Goal: Browse casually: Explore the website without a specific task or goal

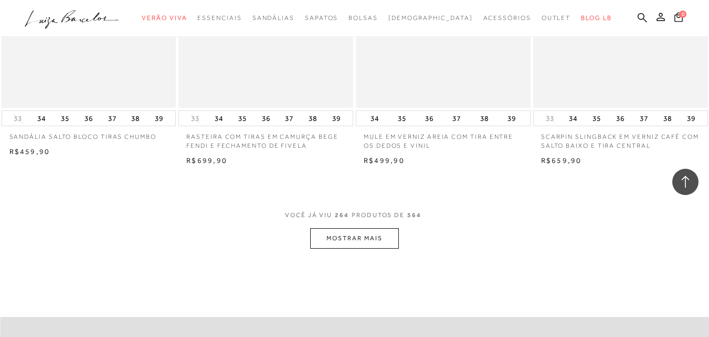
scroll to position [21909, 0]
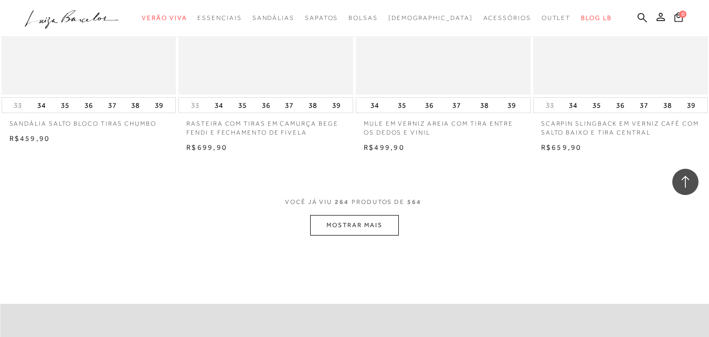
click at [358, 217] on button "MOSTRAR MAIS" at bounding box center [354, 225] width 88 height 20
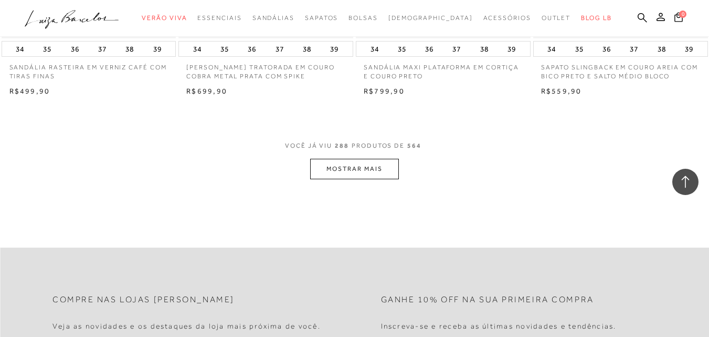
scroll to position [23979, 0]
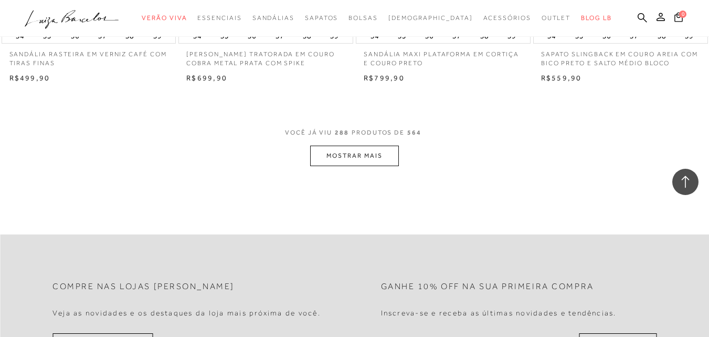
click at [349, 145] on button "MOSTRAR MAIS" at bounding box center [354, 155] width 88 height 20
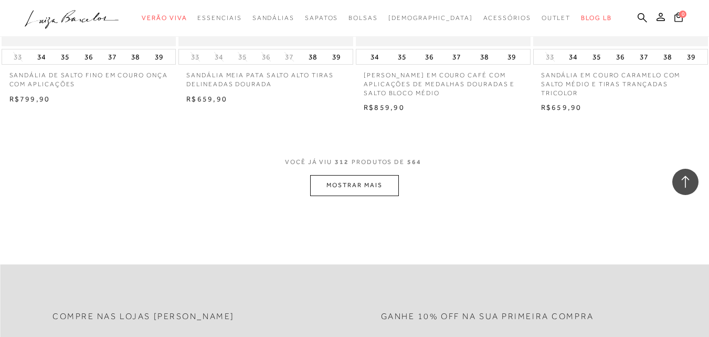
scroll to position [26015, 0]
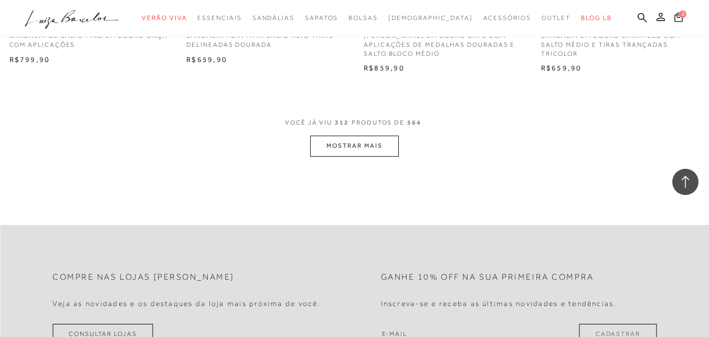
click at [344, 135] on button "MOSTRAR MAIS" at bounding box center [354, 145] width 88 height 20
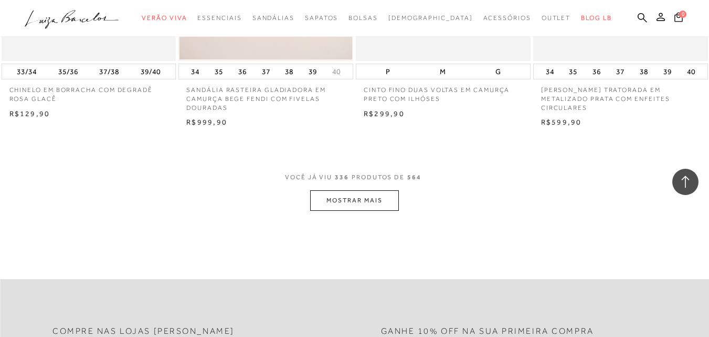
scroll to position [28004, 0]
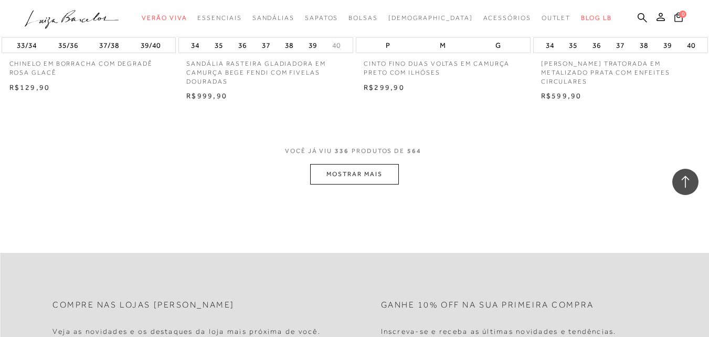
click at [362, 164] on button "MOSTRAR MAIS" at bounding box center [354, 174] width 88 height 20
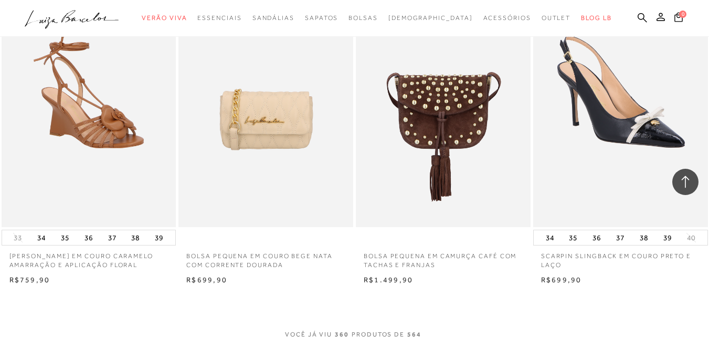
scroll to position [30034, 0]
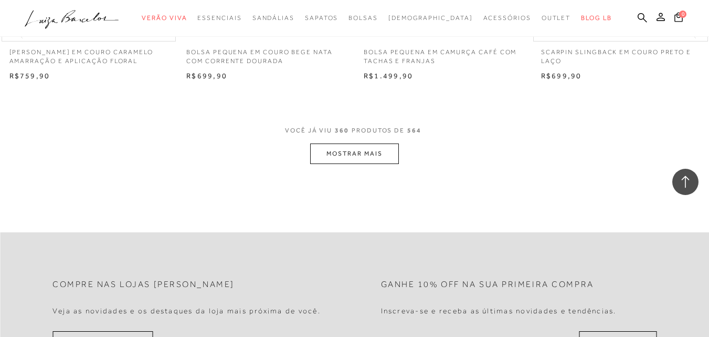
click at [362, 143] on button "MOSTRAR MAIS" at bounding box center [354, 153] width 88 height 20
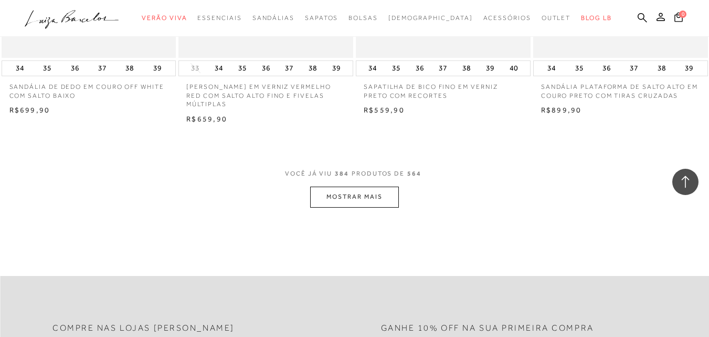
scroll to position [32023, 0]
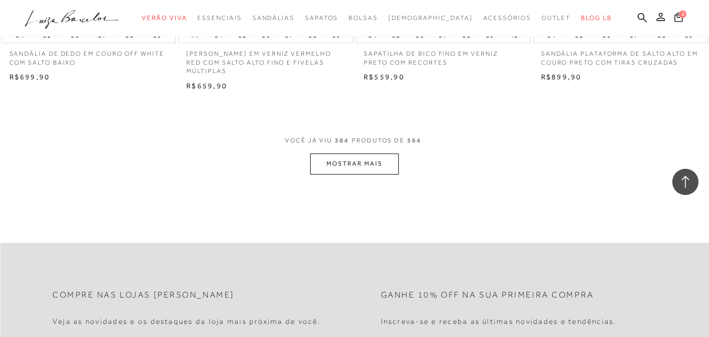
click at [370, 153] on button "MOSTRAR MAIS" at bounding box center [354, 163] width 88 height 20
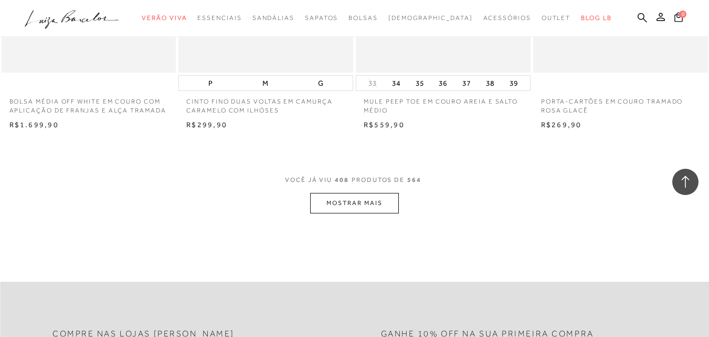
scroll to position [34039, 0]
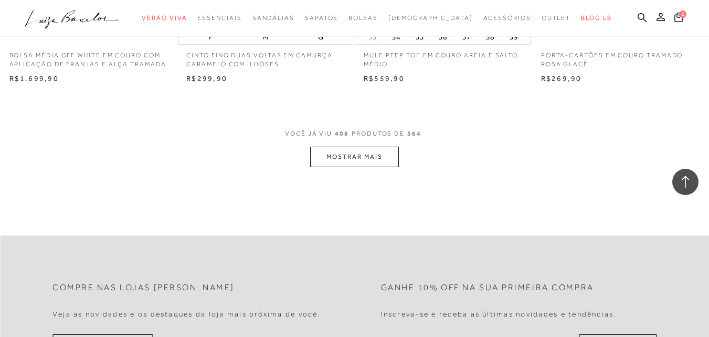
click at [359, 146] on button "MOSTRAR MAIS" at bounding box center [354, 156] width 88 height 20
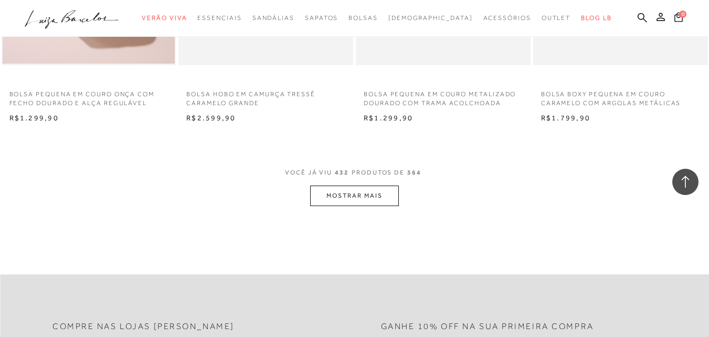
scroll to position [36055, 0]
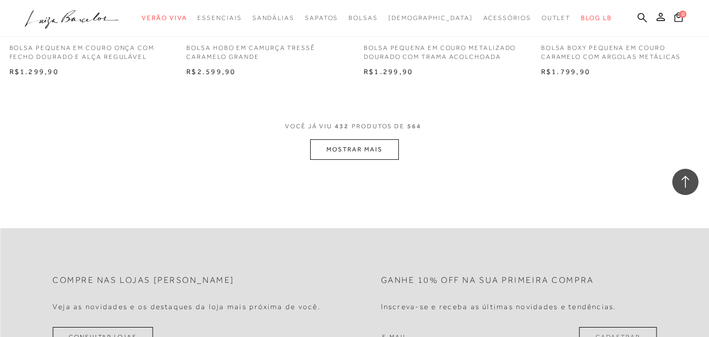
click at [365, 139] on button "MOSTRAR MAIS" at bounding box center [354, 149] width 88 height 20
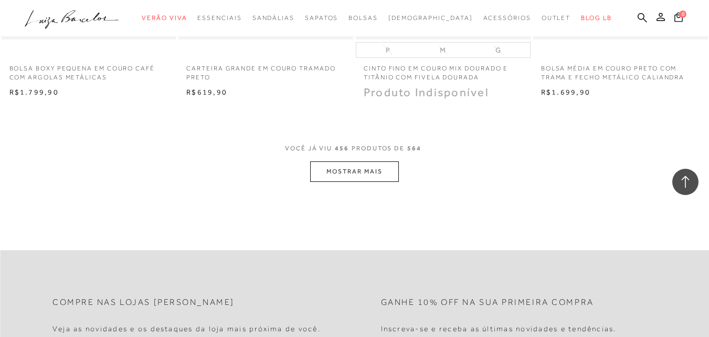
scroll to position [38056, 0]
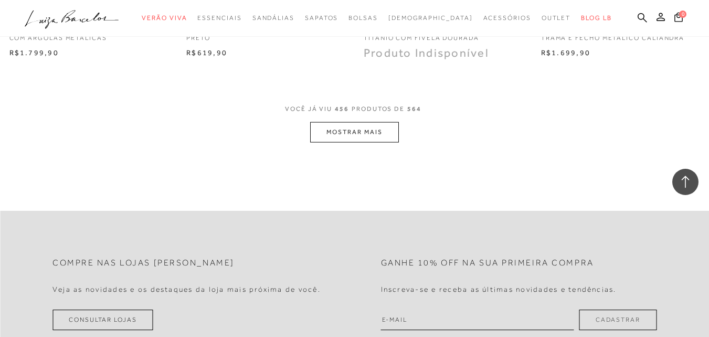
click at [364, 122] on button "MOSTRAR MAIS" at bounding box center [354, 132] width 88 height 20
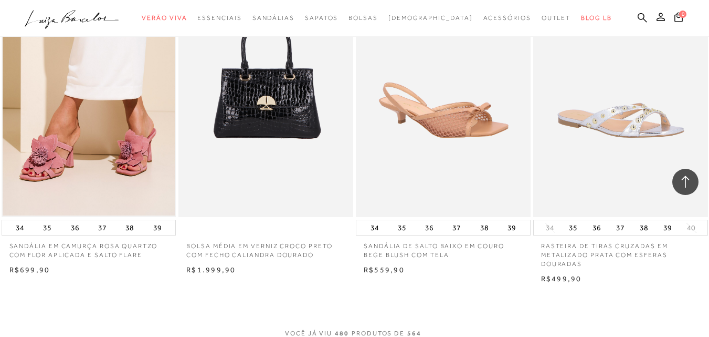
scroll to position [39854, 0]
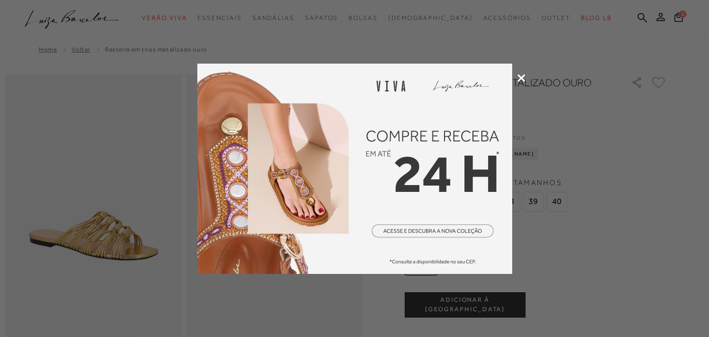
click at [523, 78] on icon at bounding box center [522, 78] width 8 height 8
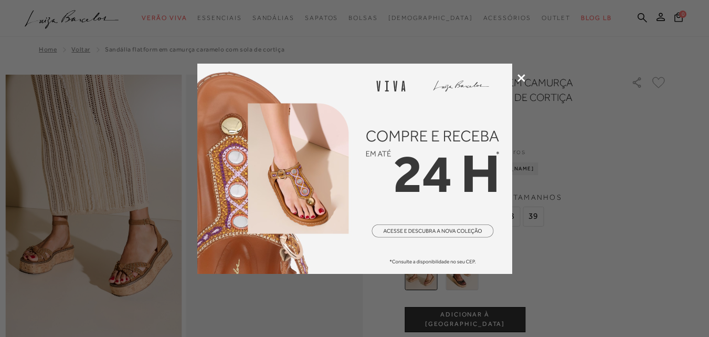
click at [518, 76] on icon at bounding box center [522, 78] width 8 height 8
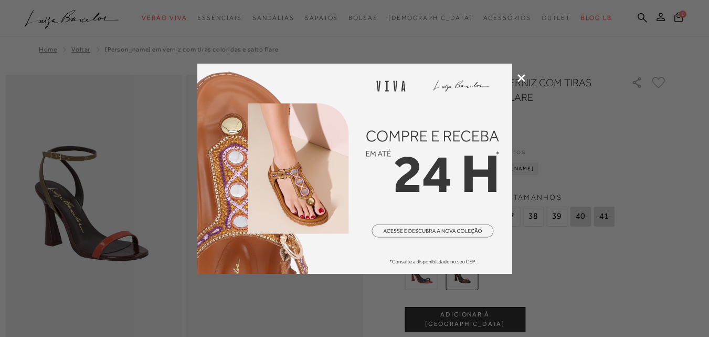
click at [522, 78] on icon at bounding box center [522, 78] width 8 height 8
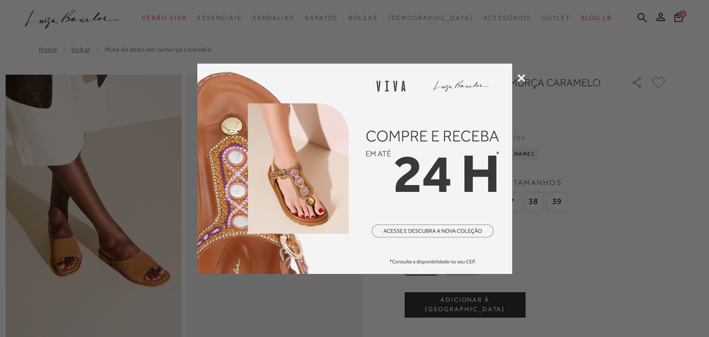
click at [521, 77] on icon at bounding box center [522, 78] width 8 height 8
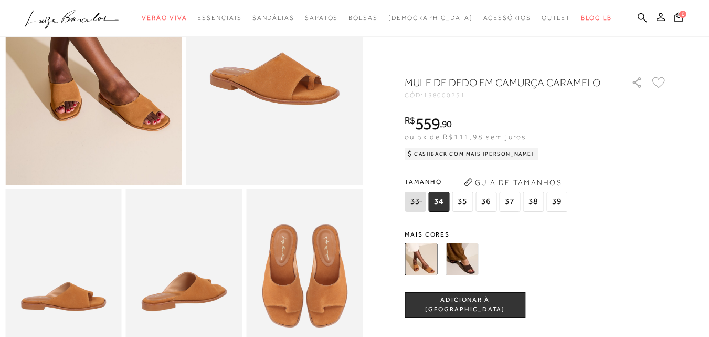
scroll to position [143, 0]
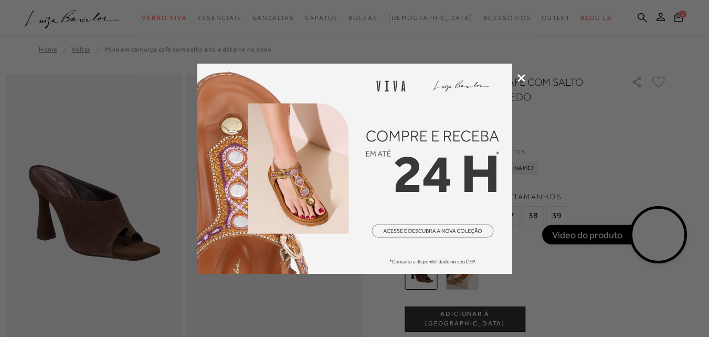
click at [519, 77] on icon at bounding box center [522, 78] width 8 height 8
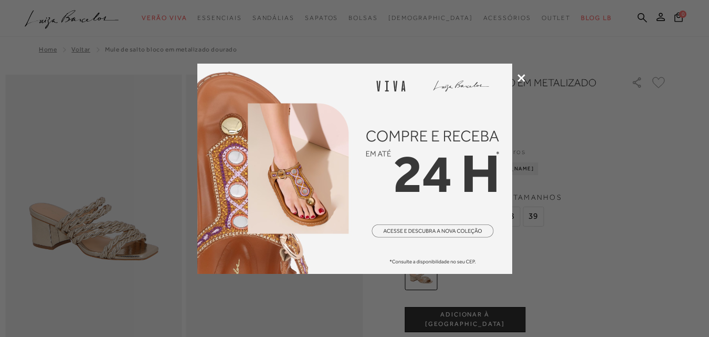
click at [522, 77] on icon at bounding box center [522, 78] width 8 height 8
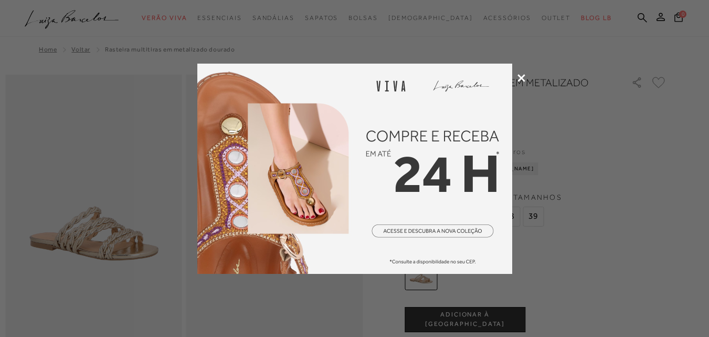
click at [521, 82] on div at bounding box center [354, 168] width 709 height 337
click at [521, 76] on icon at bounding box center [522, 78] width 8 height 8
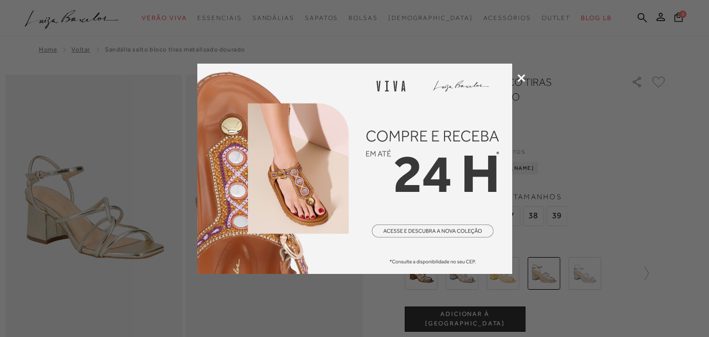
click at [523, 77] on icon at bounding box center [522, 78] width 8 height 8
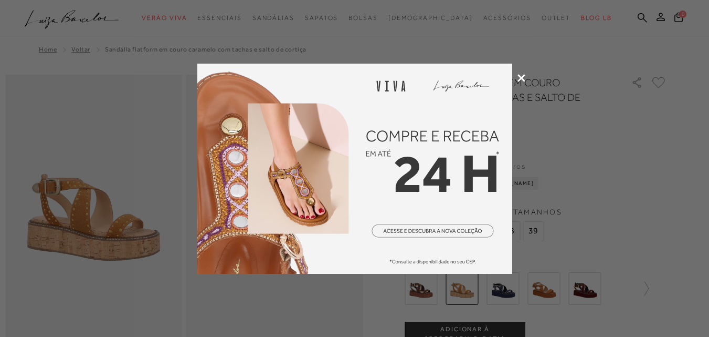
click at [524, 76] on icon at bounding box center [522, 78] width 8 height 8
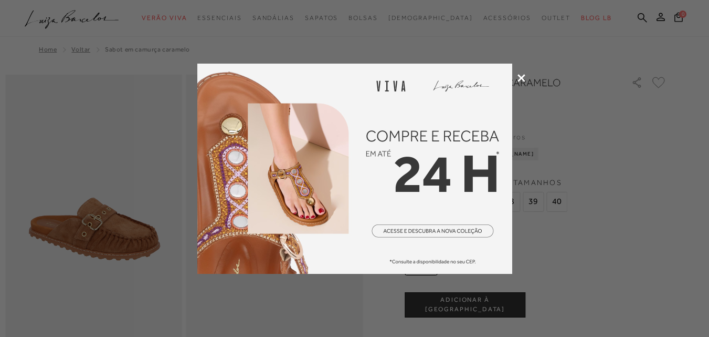
click at [521, 78] on icon at bounding box center [522, 78] width 8 height 8
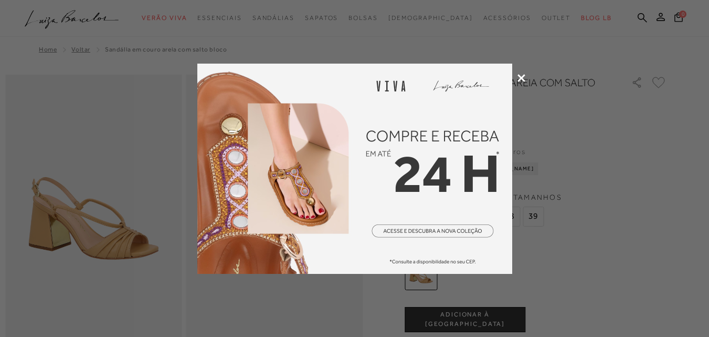
click at [519, 78] on icon at bounding box center [522, 78] width 8 height 8
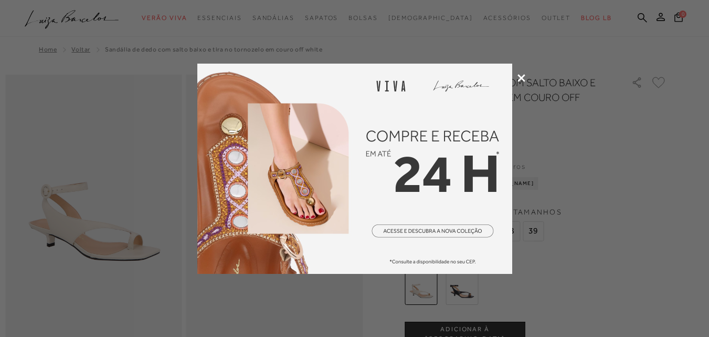
click at [523, 77] on icon at bounding box center [522, 78] width 8 height 8
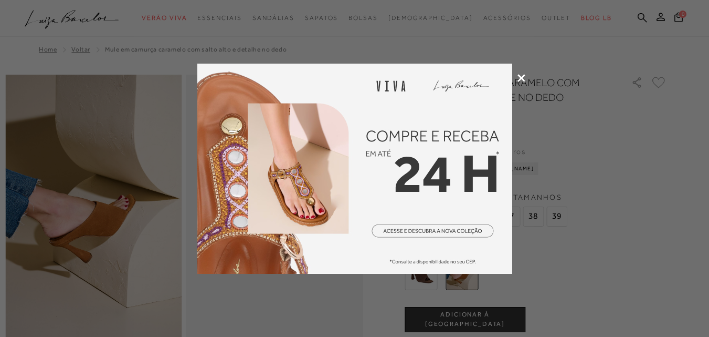
click at [523, 76] on icon at bounding box center [522, 78] width 8 height 8
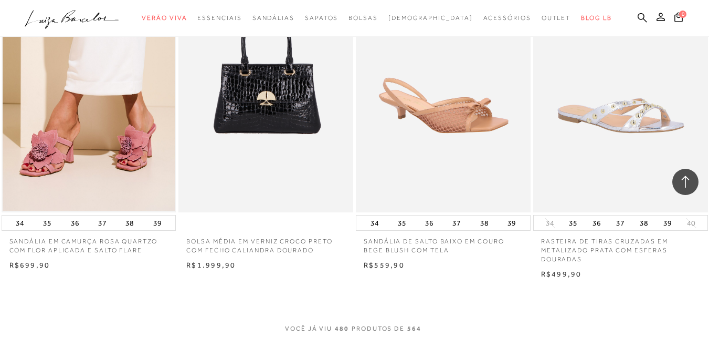
scroll to position [39854, 0]
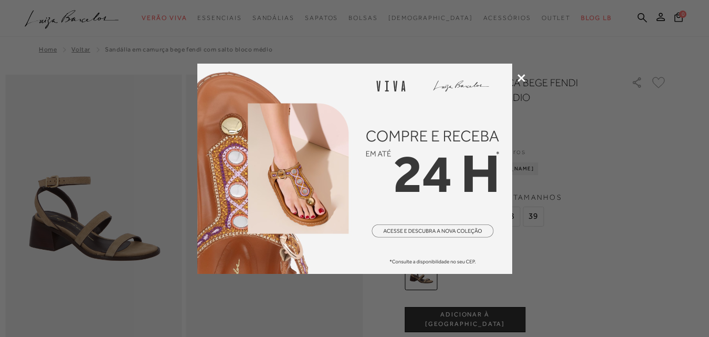
click at [522, 79] on icon at bounding box center [522, 78] width 8 height 8
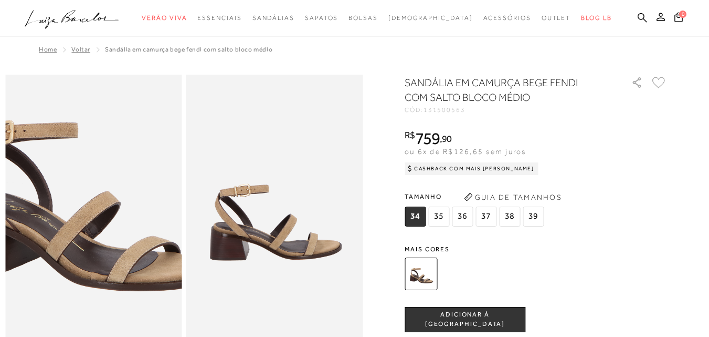
click at [102, 234] on img at bounding box center [83, 184] width 353 height 530
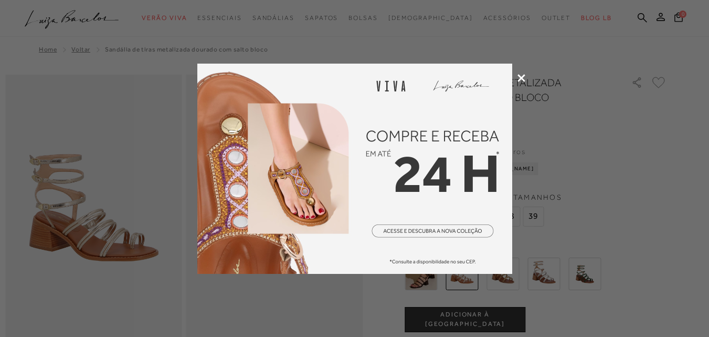
click at [522, 75] on icon at bounding box center [522, 78] width 8 height 8
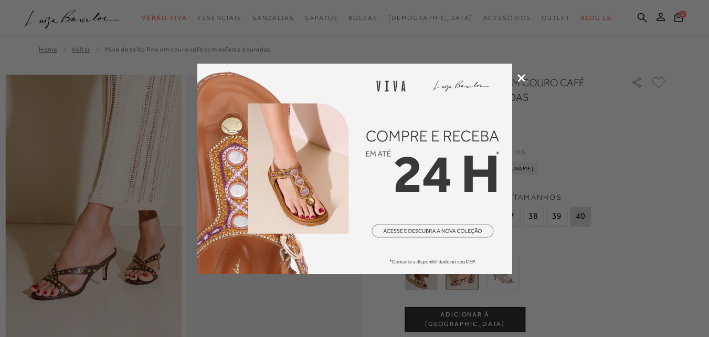
click at [520, 75] on icon at bounding box center [522, 78] width 8 height 8
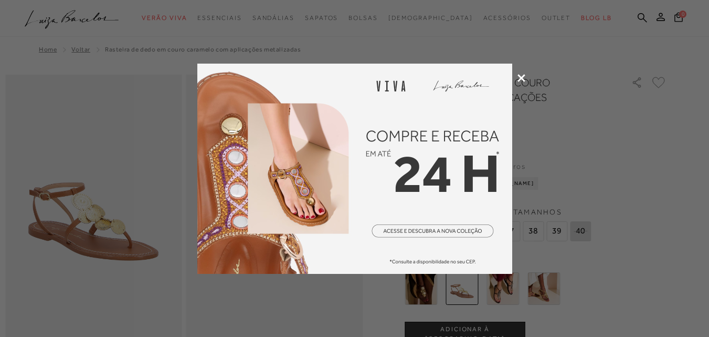
drag, startPoint x: 521, startPoint y: 75, endPoint x: 496, endPoint y: 80, distance: 26.3
click at [522, 75] on icon at bounding box center [522, 78] width 8 height 8
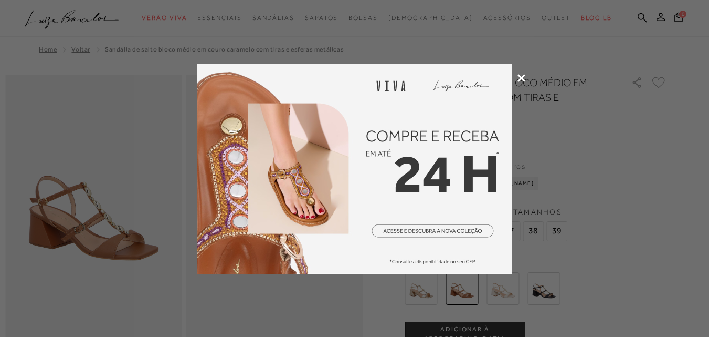
click at [521, 77] on icon at bounding box center [522, 78] width 8 height 8
